Goal: Task Accomplishment & Management: Use online tool/utility

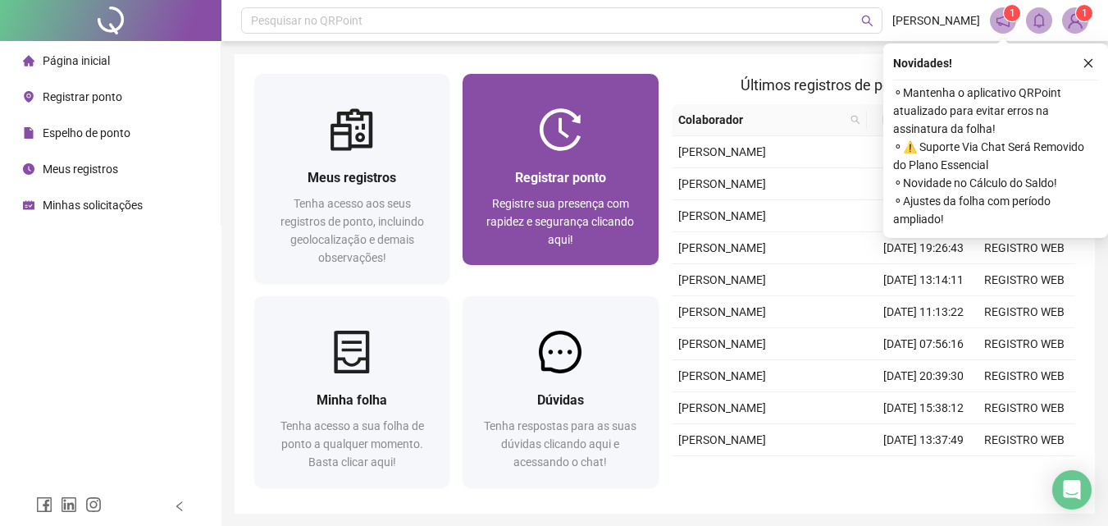
click at [620, 177] on div "Registrar ponto" at bounding box center [560, 177] width 156 height 21
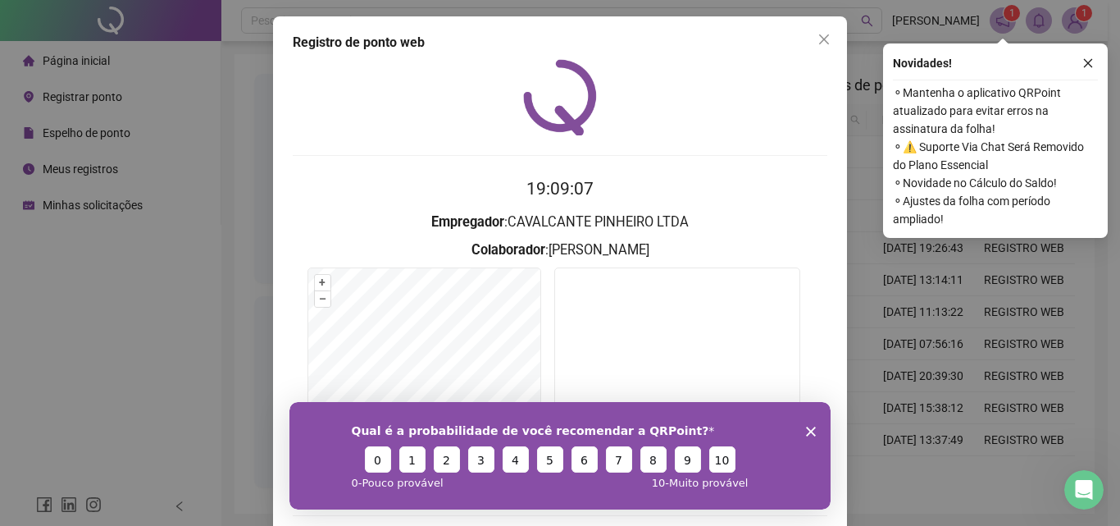
click at [808, 431] on icon "Encerrar pesquisa" at bounding box center [811, 431] width 10 height 10
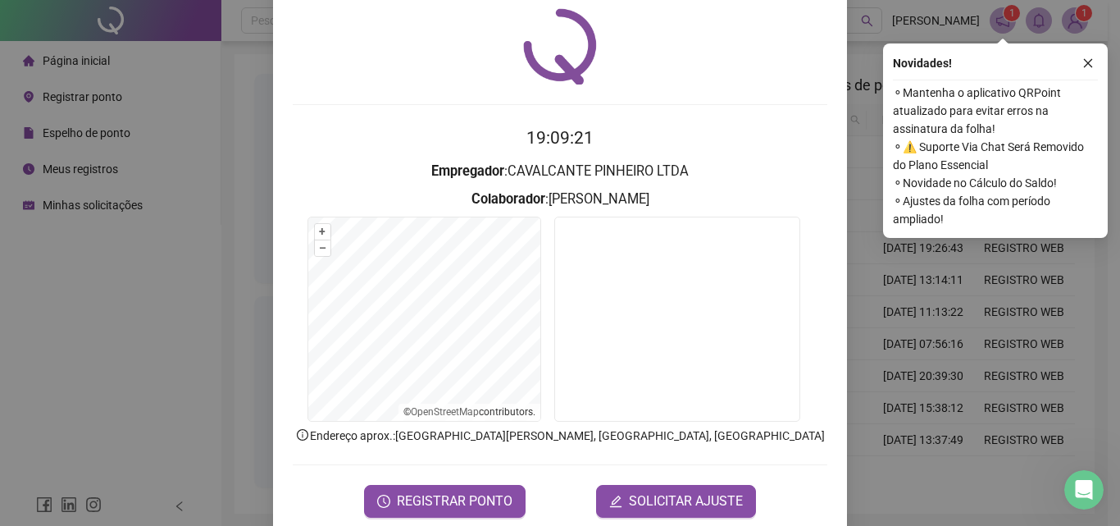
scroll to position [79, 0]
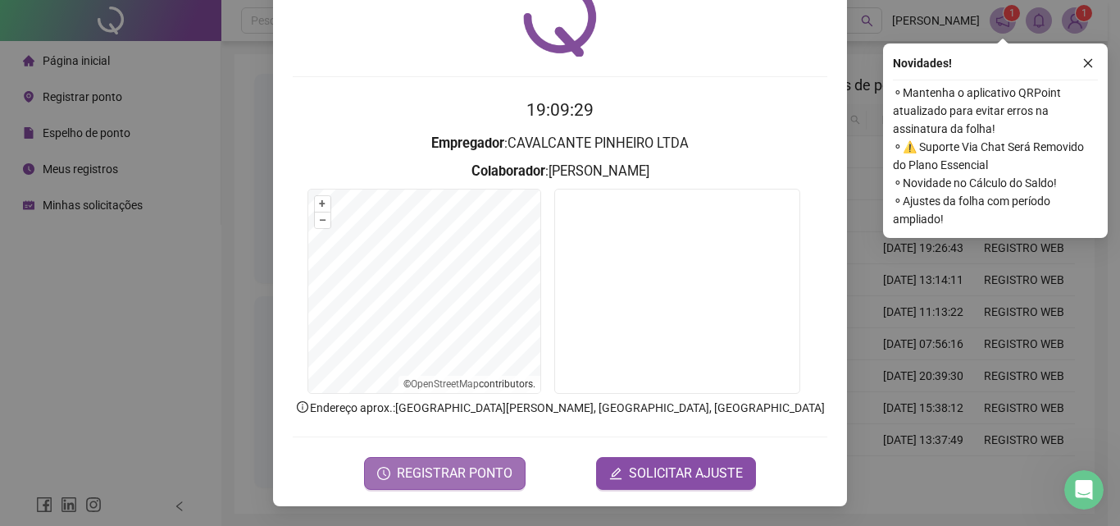
click at [443, 470] on span "REGISTRAR PONTO" at bounding box center [455, 473] width 116 height 20
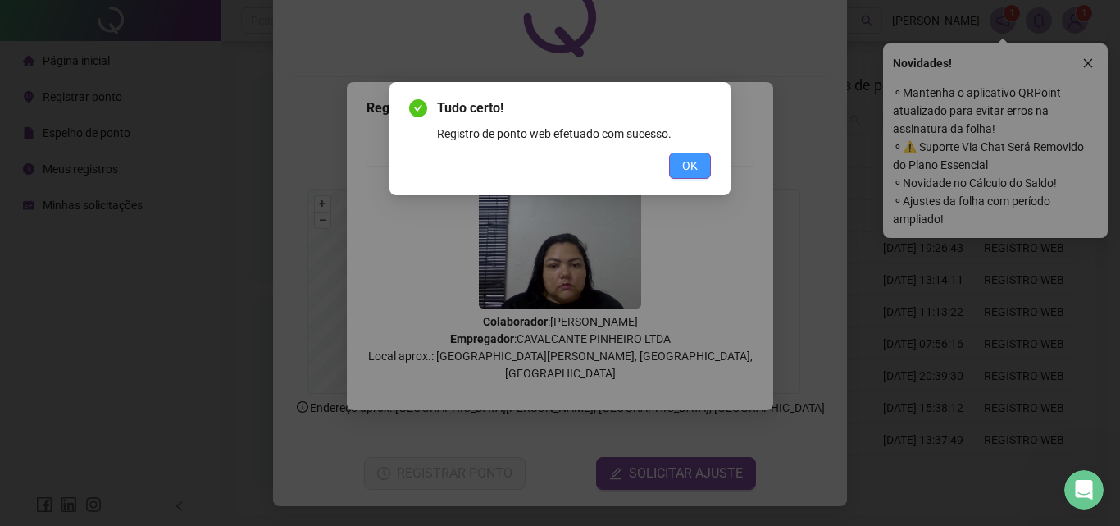
click at [693, 158] on span "OK" at bounding box center [690, 166] width 16 height 18
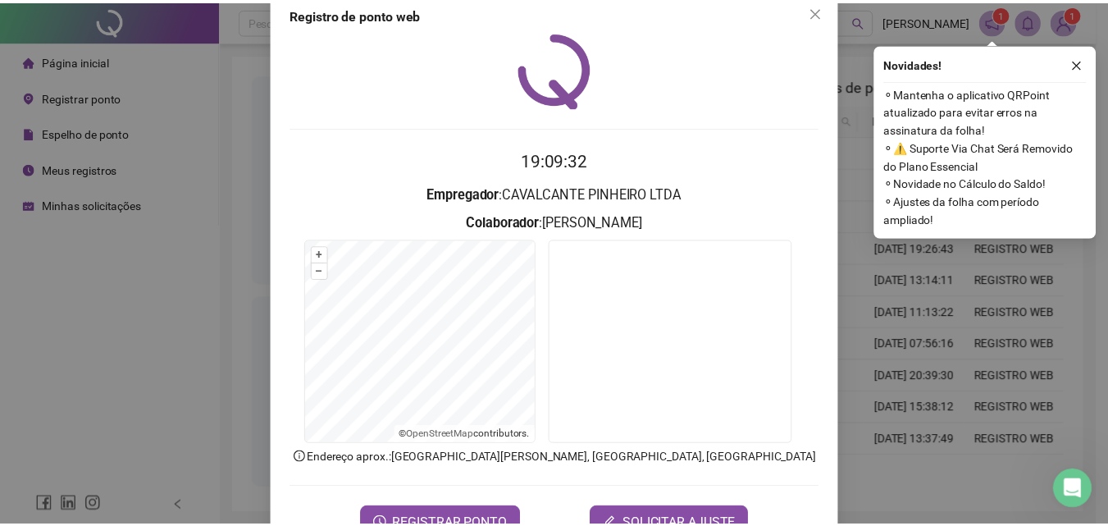
scroll to position [0, 0]
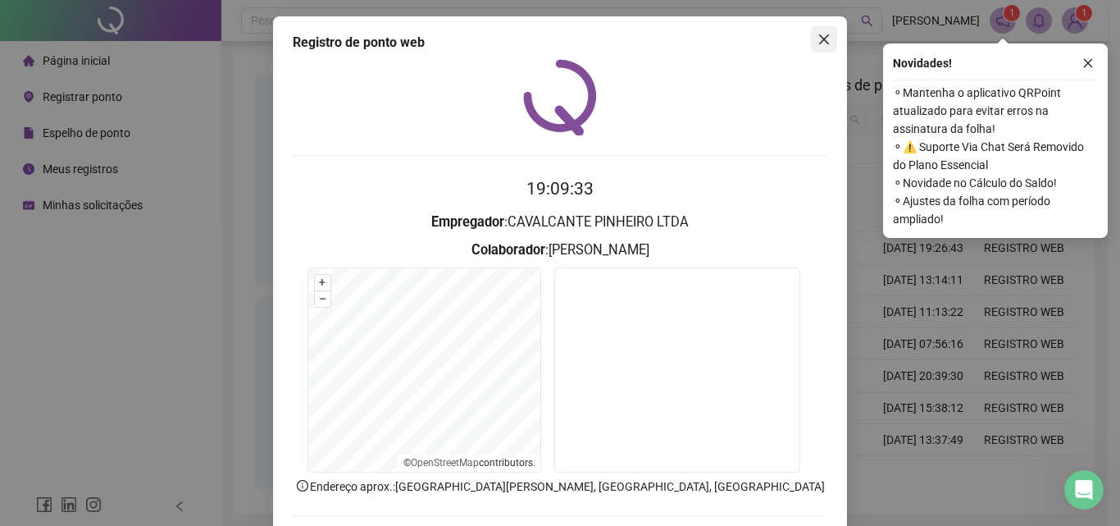
click at [815, 50] on button "Close" at bounding box center [824, 39] width 26 height 26
